Goal: Transaction & Acquisition: Purchase product/service

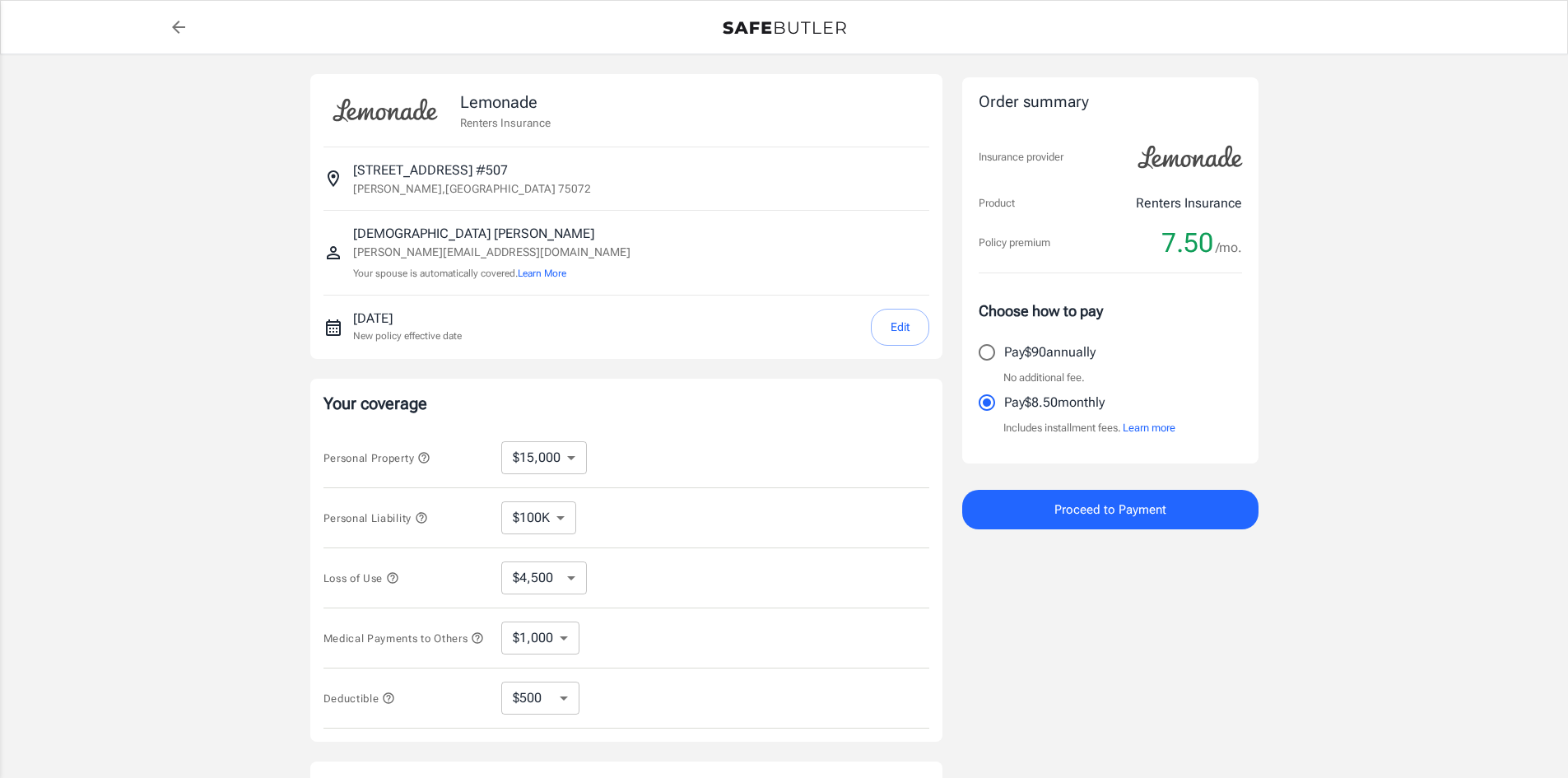
select select "15000"
select select "500"
click at [1110, 515] on span "Proceed to Payment" at bounding box center [1111, 510] width 112 height 21
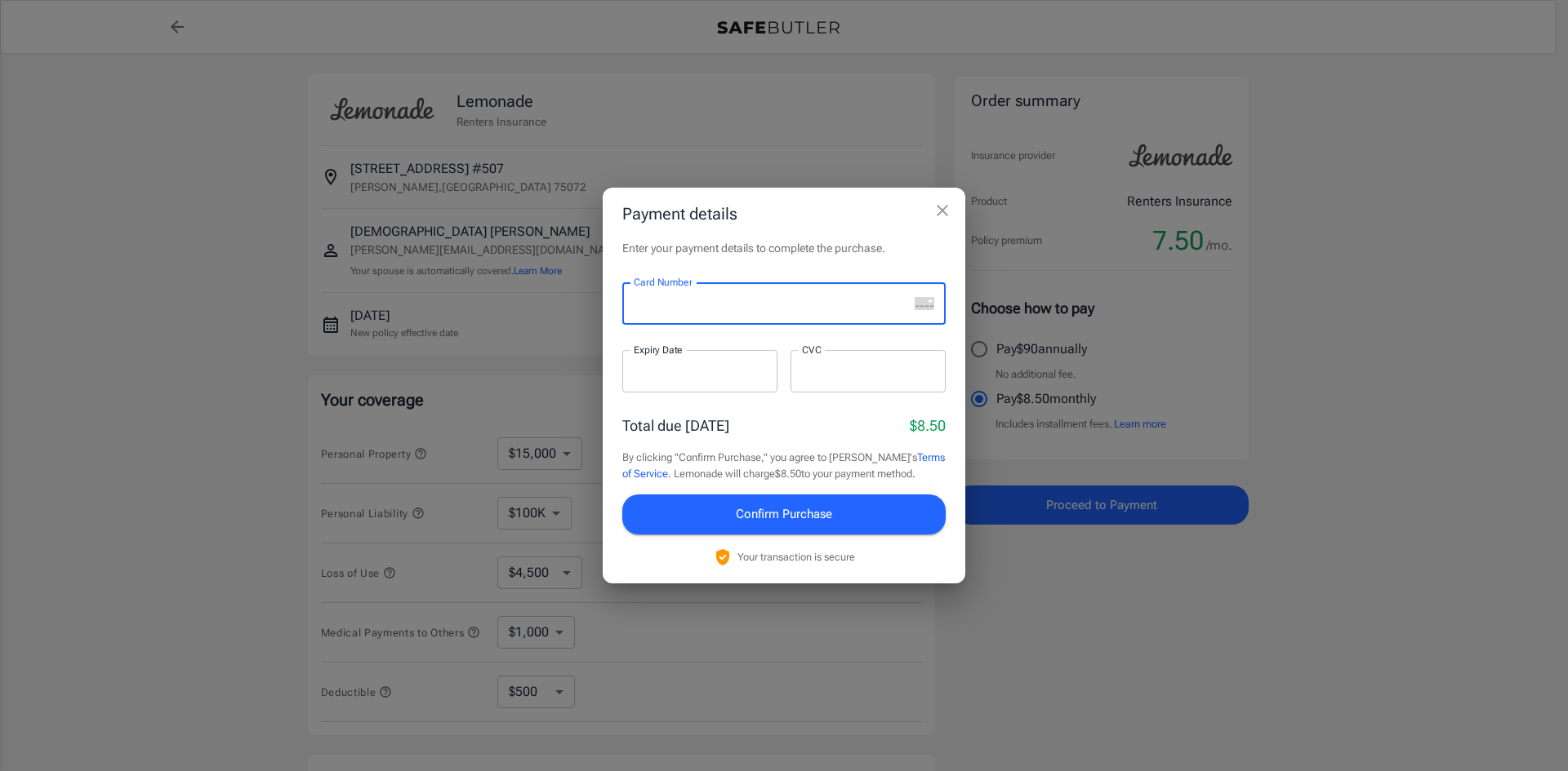
click at [612, 407] on div "Enter your payment details to complete the purchase. Card Number Card Number ​ …" at bounding box center [784, 411] width 363 height 343
click at [923, 257] on p "Enter your payment details to complete the purchase." at bounding box center [783, 248] width 323 height 17
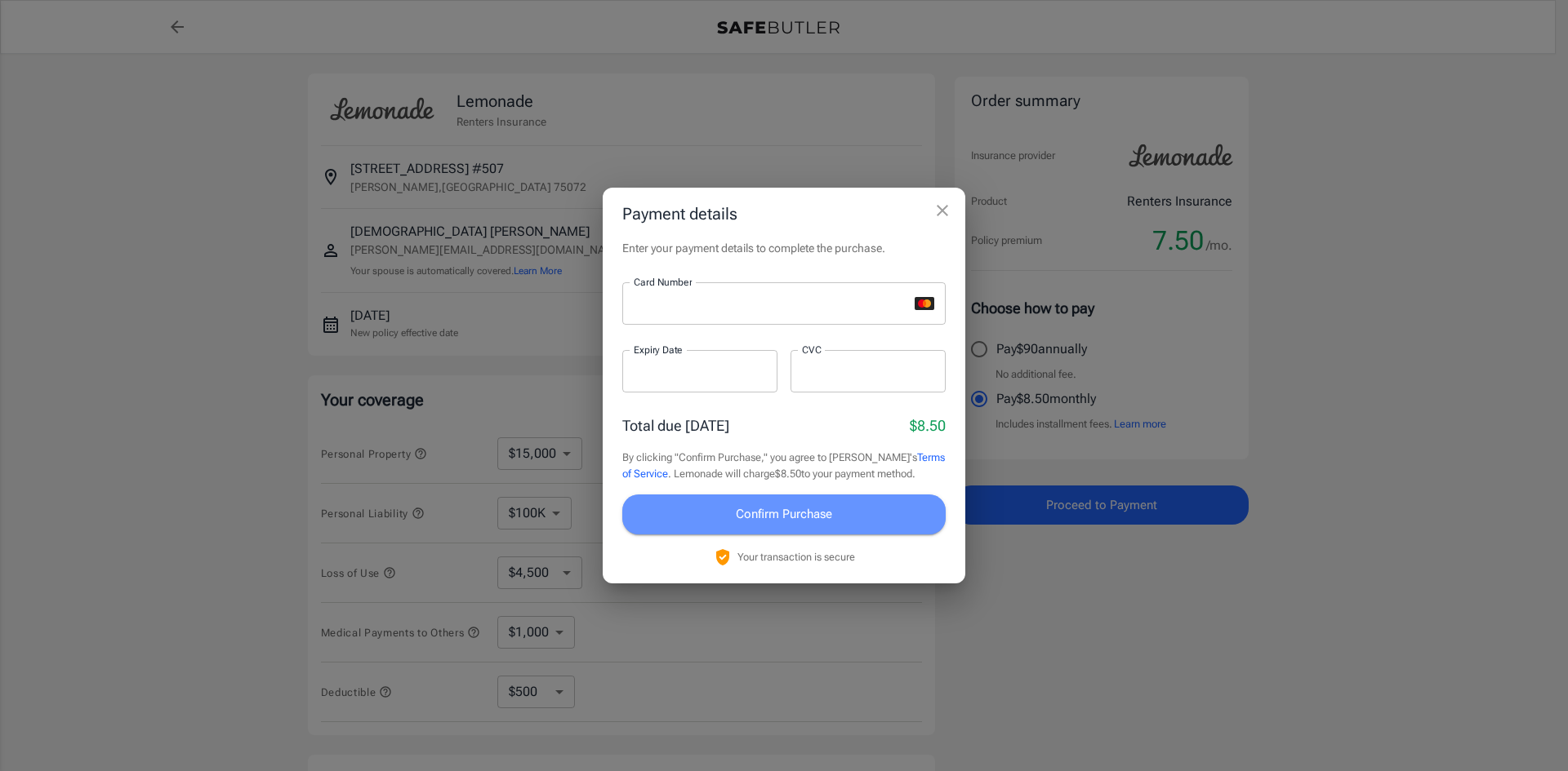
click at [793, 519] on span "Confirm Purchase" at bounding box center [783, 513] width 97 height 21
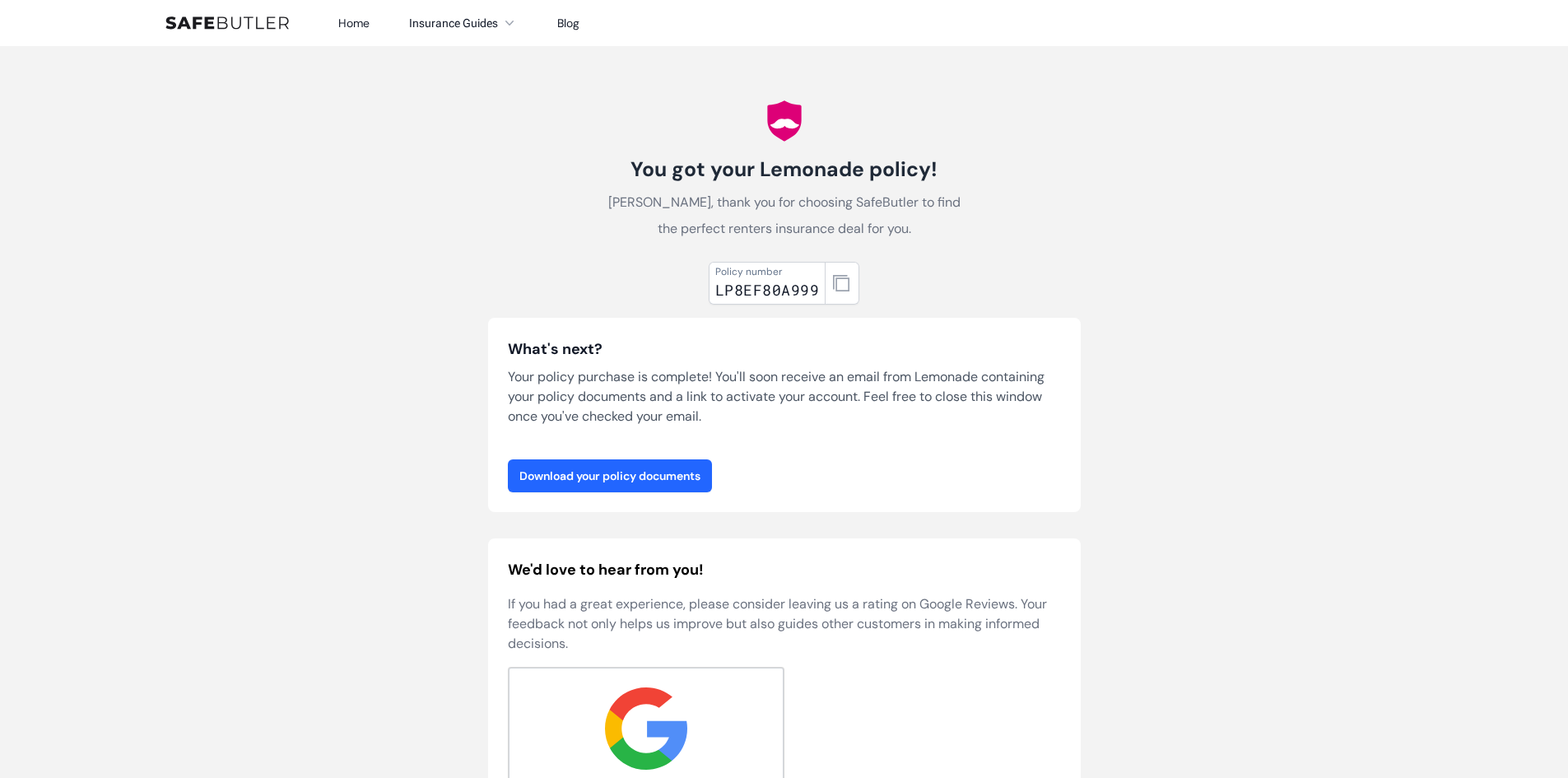
click at [630, 479] on link "Download your policy documents" at bounding box center [610, 475] width 204 height 32
